Goal: Navigation & Orientation: Find specific page/section

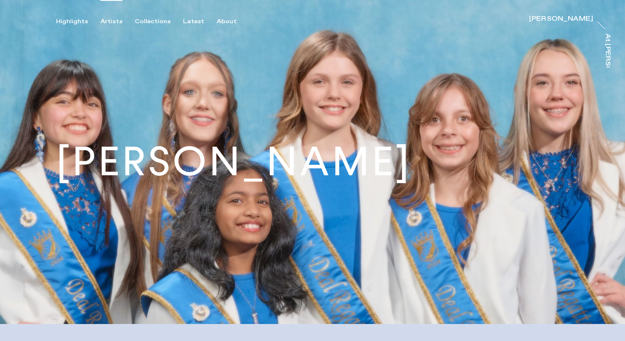
click at [111, 22] on div "Artists" at bounding box center [111, 21] width 22 height 7
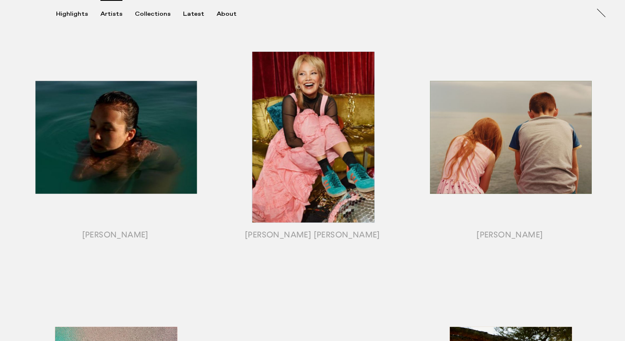
scroll to position [385, 0]
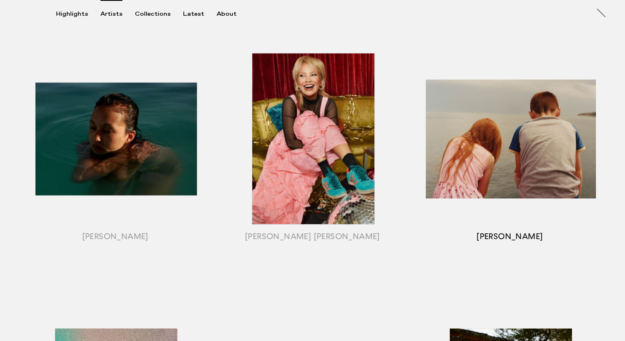
click at [493, 187] on div "button" at bounding box center [509, 149] width 197 height 259
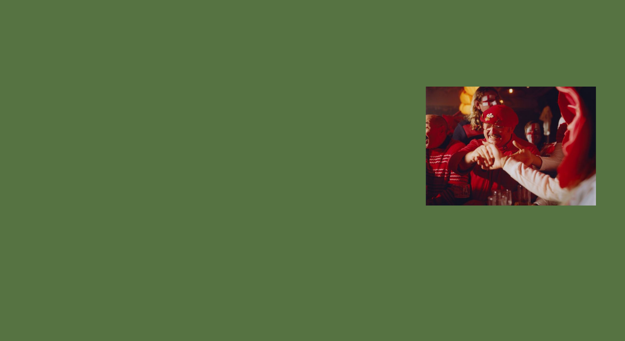
click at [461, 178] on div "button" at bounding box center [509, 149] width 197 height 259
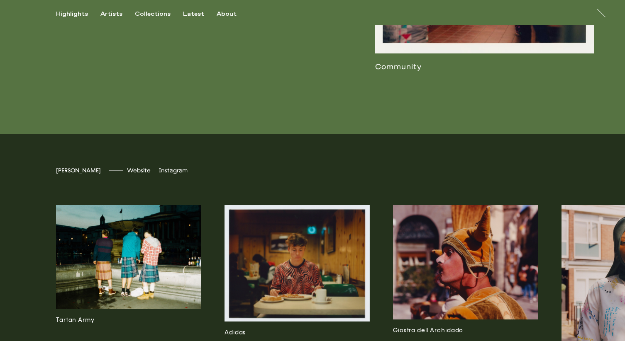
scroll to position [1991, 0]
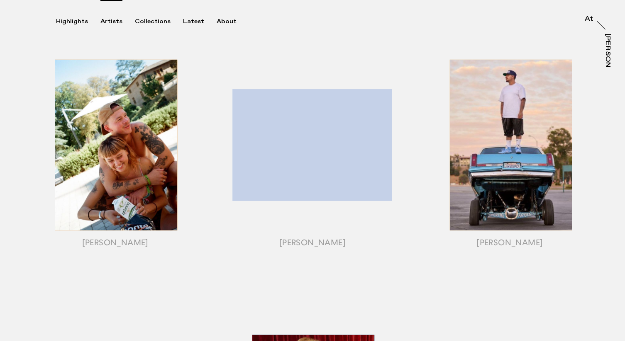
scroll to position [107, 0]
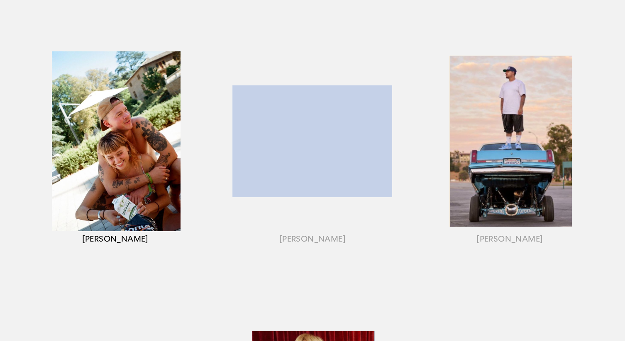
click at [142, 194] on div "button" at bounding box center [115, 151] width 197 height 259
